Goal: Find specific page/section: Find specific page/section

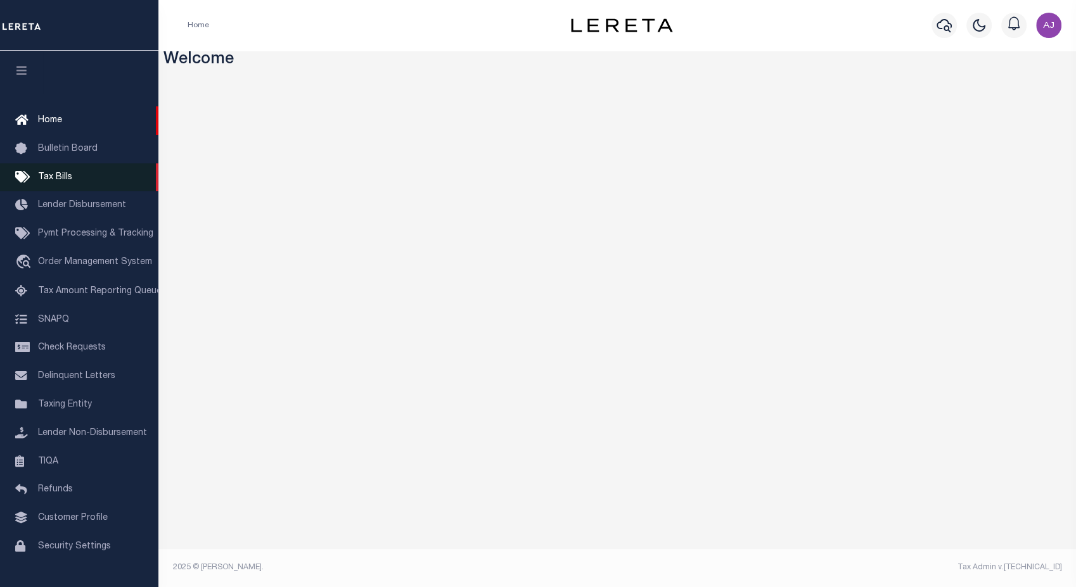
click at [59, 176] on span "Tax Bills" at bounding box center [55, 177] width 34 height 9
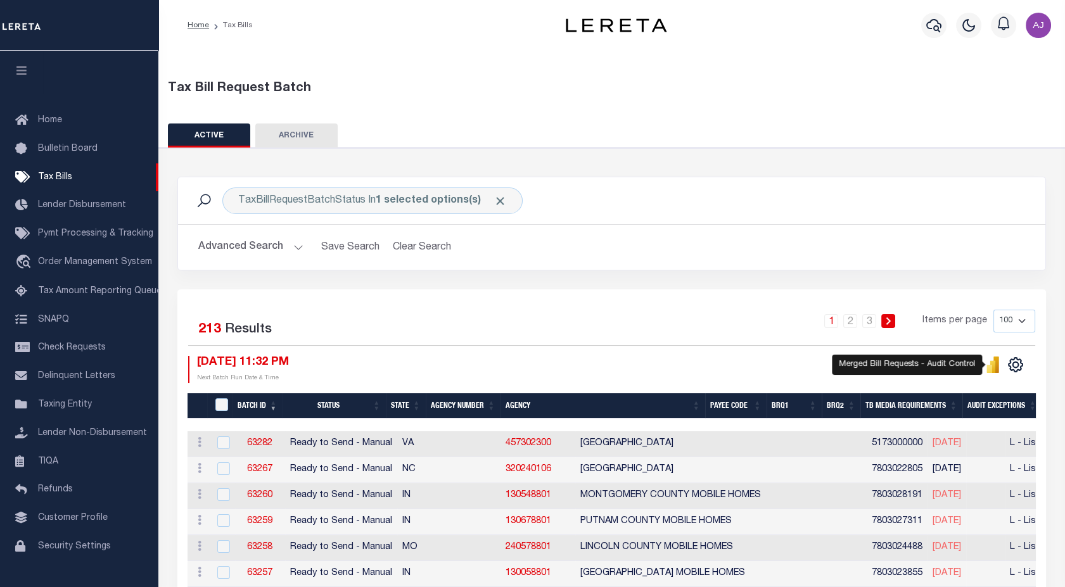
click at [991, 363] on icon "" at bounding box center [993, 366] width 6 height 12
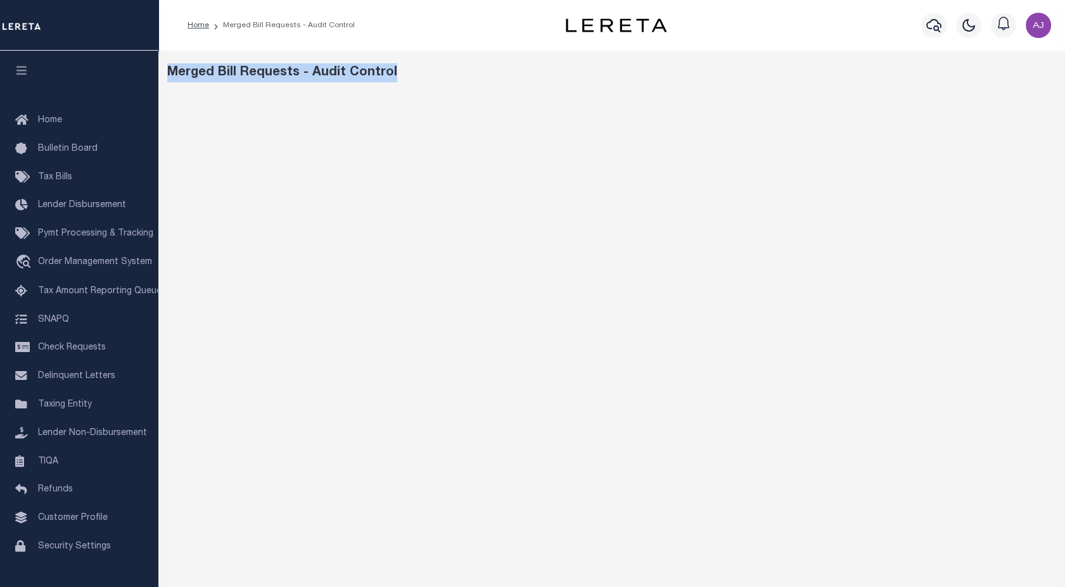
drag, startPoint x: 400, startPoint y: 75, endPoint x: 167, endPoint y: 79, distance: 233.2
click at [167, 79] on div "Merged Bill Requests - Audit Control" at bounding box center [611, 72] width 889 height 19
copy div "Merged Bill Requests - Audit Control"
